Goal: Task Accomplishment & Management: Manage account settings

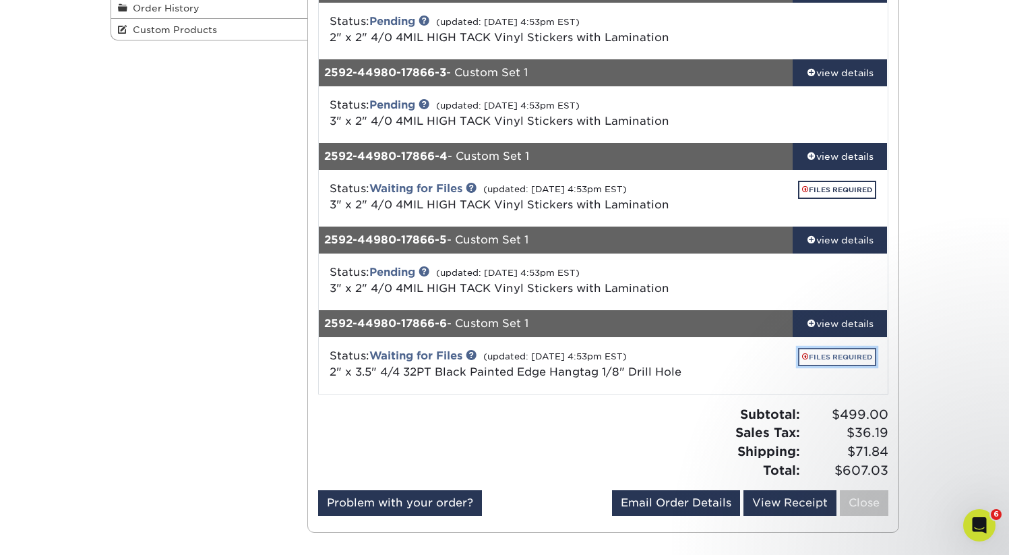
click at [847, 359] on link "FILES REQUIRED" at bounding box center [837, 357] width 78 height 18
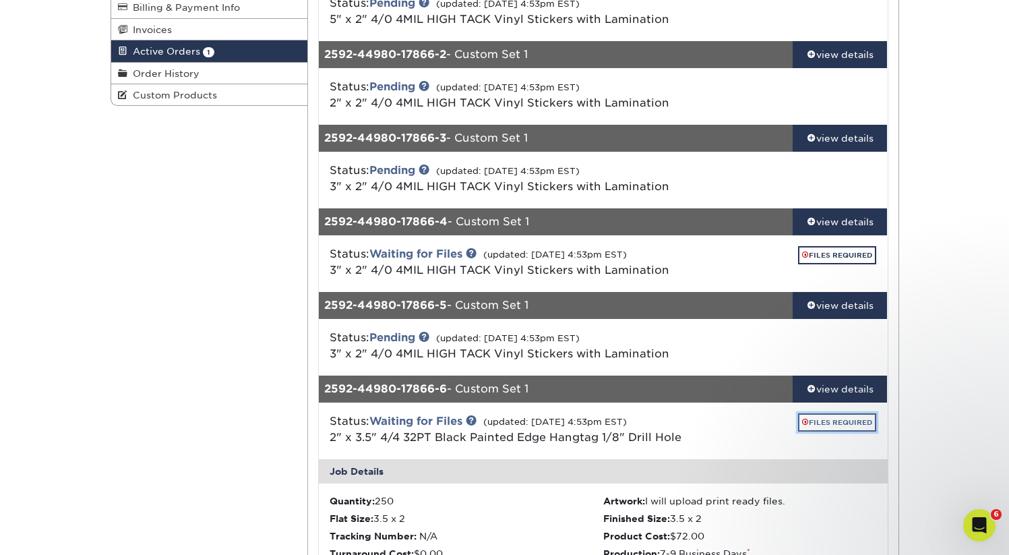
scroll to position [188, 0]
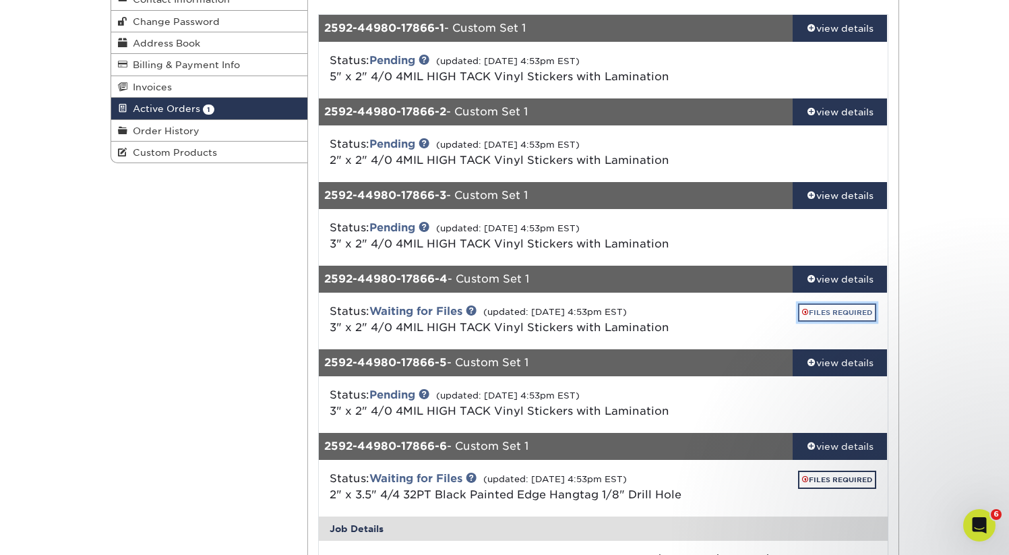
click at [828, 315] on link "FILES REQUIRED" at bounding box center [837, 312] width 78 height 18
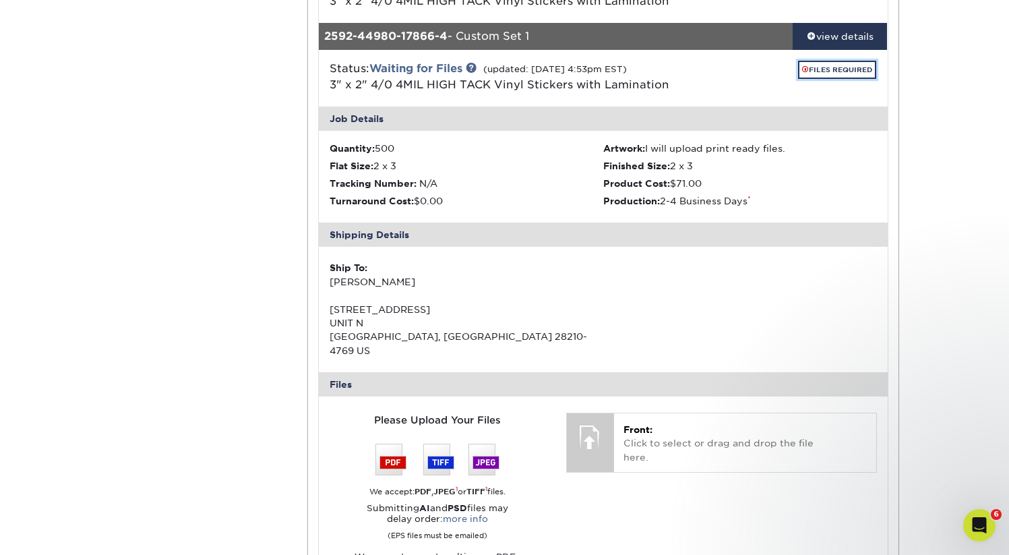
scroll to position [519, 0]
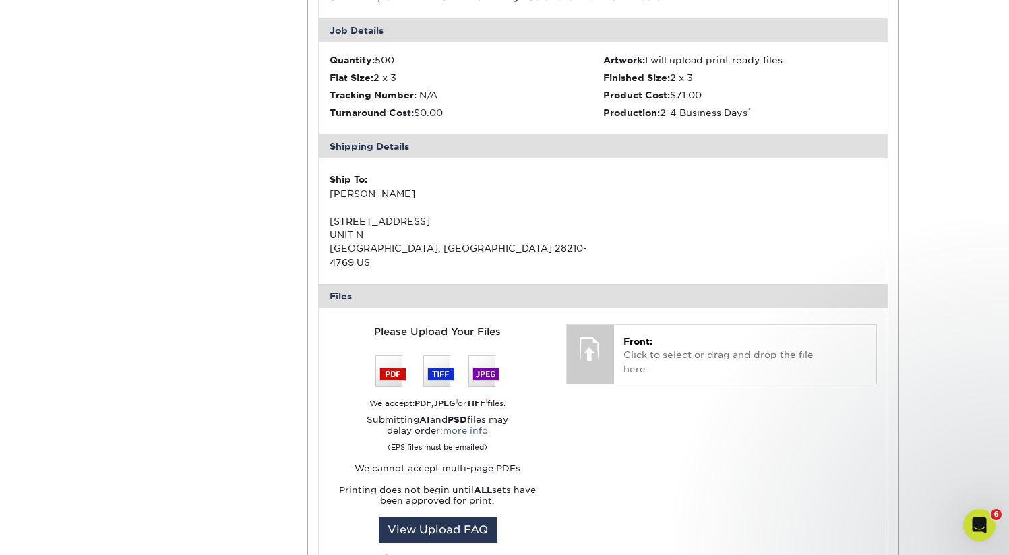
click at [618, 319] on div "Please Upload Your Files We accept: PDF , JPEG 1 or TIFF 1 files. Submitting AI…" at bounding box center [603, 457] width 568 height 276
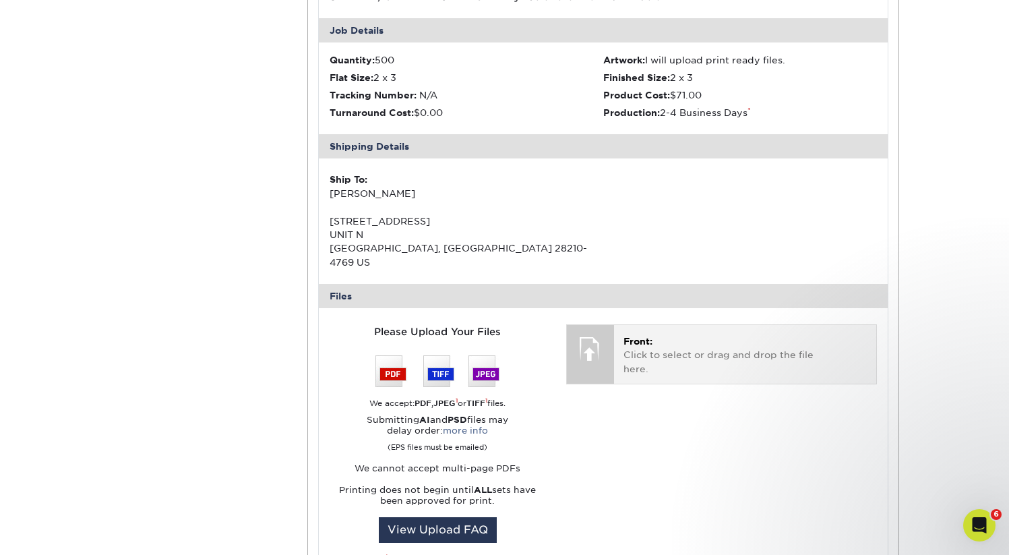
click at [622, 325] on div "Front: Click to select or drag and drop the file here. Choose file" at bounding box center [745, 354] width 262 height 59
click at [701, 325] on div "Front: Click to select or drag and drop the file here. Choose file" at bounding box center [745, 354] width 262 height 59
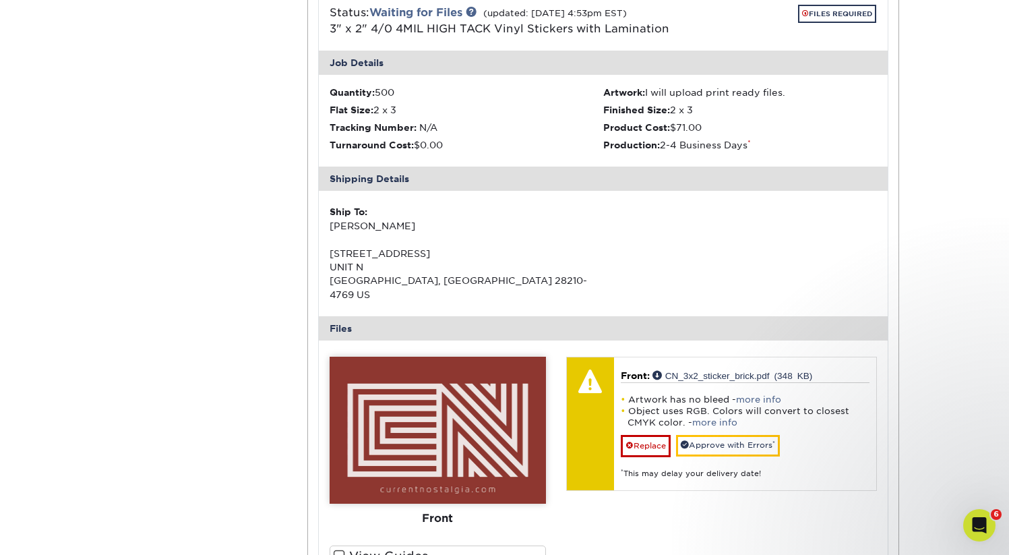
scroll to position [498, 0]
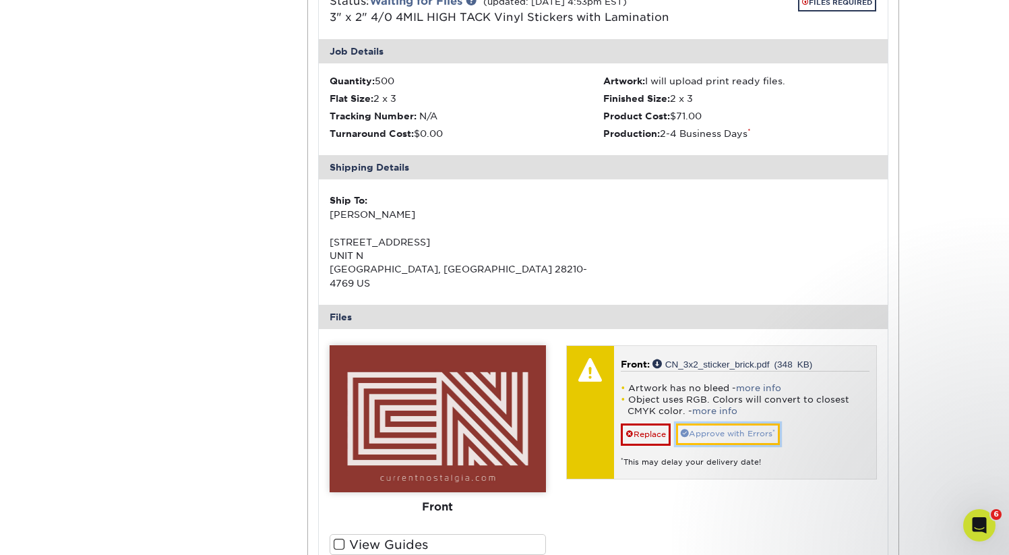
click at [725, 423] on link "Approve with Errors *" at bounding box center [728, 433] width 104 height 21
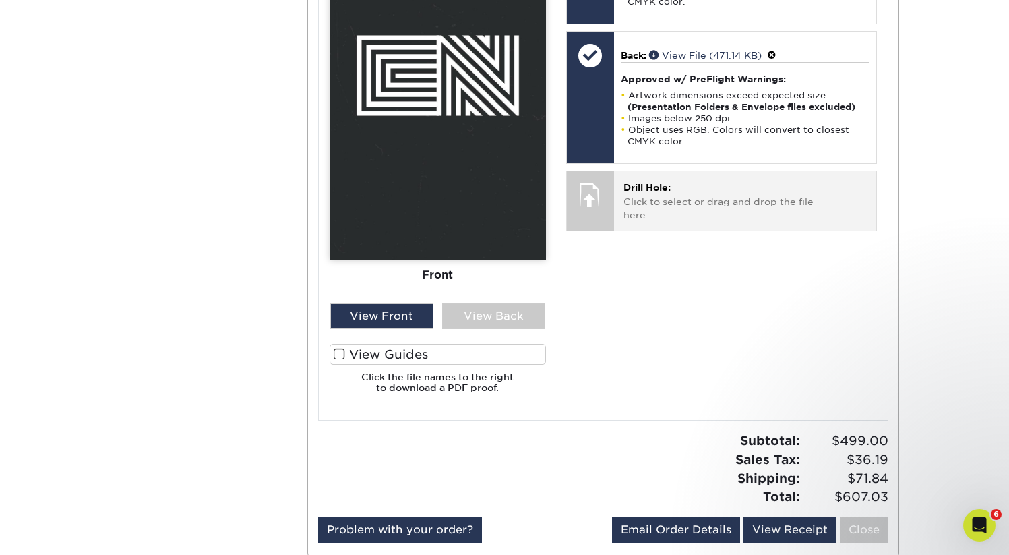
scroll to position [1776, 0]
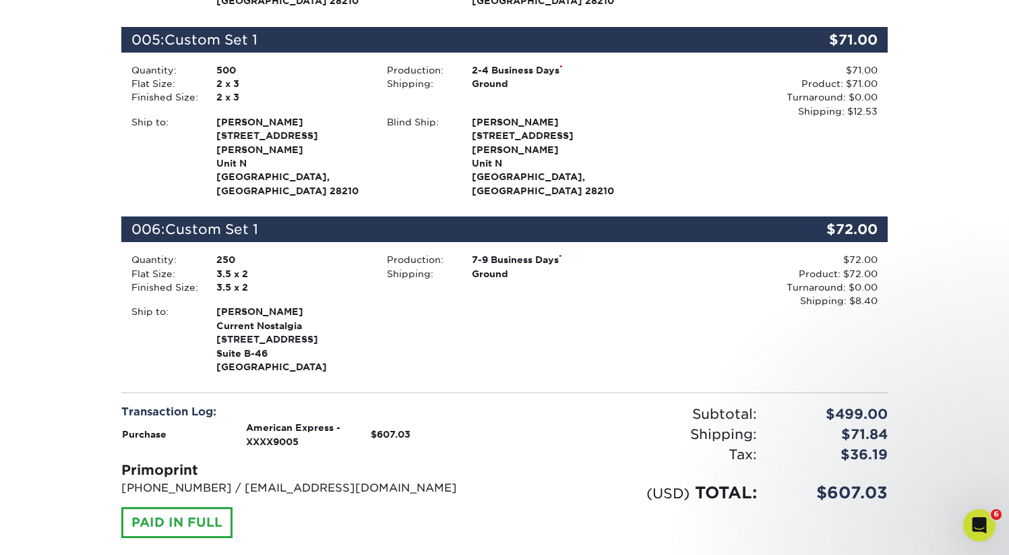
scroll to position [1060, 0]
